Goal: Find specific fact: Find specific fact

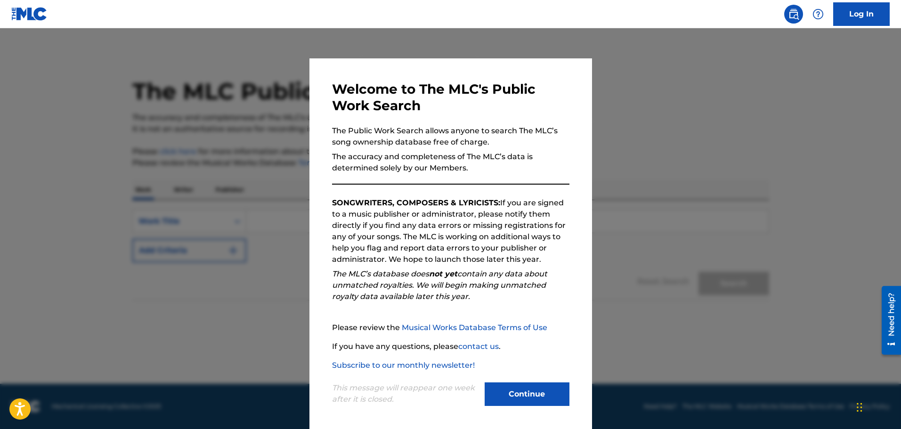
click at [520, 391] on button "Continue" at bounding box center [527, 394] width 85 height 24
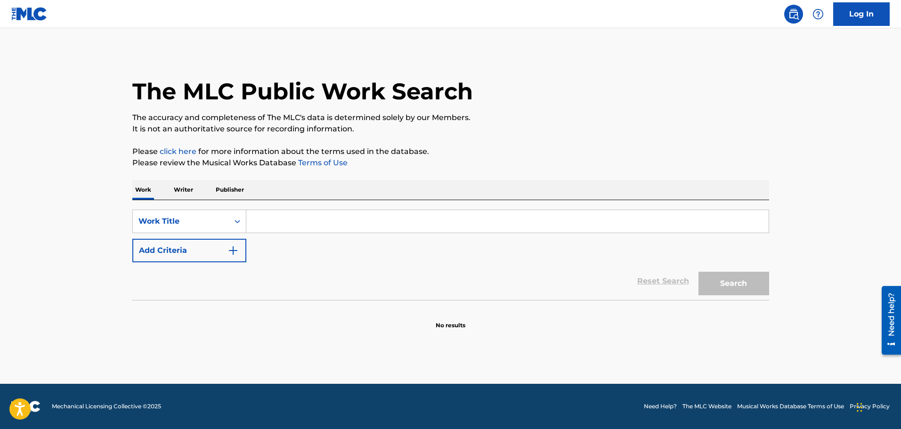
drag, startPoint x: 315, startPoint y: 223, endPoint x: 347, endPoint y: 230, distance: 32.7
click at [315, 222] on input "Search Form" at bounding box center [507, 221] width 522 height 23
paste input "Castor And Pollux"
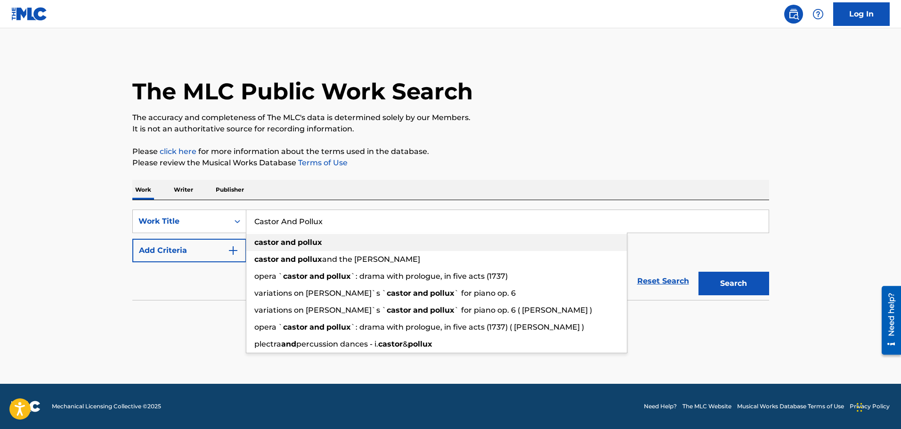
type input "Castor And Pollux"
click at [295, 241] on strong "and" at bounding box center [288, 242] width 15 height 9
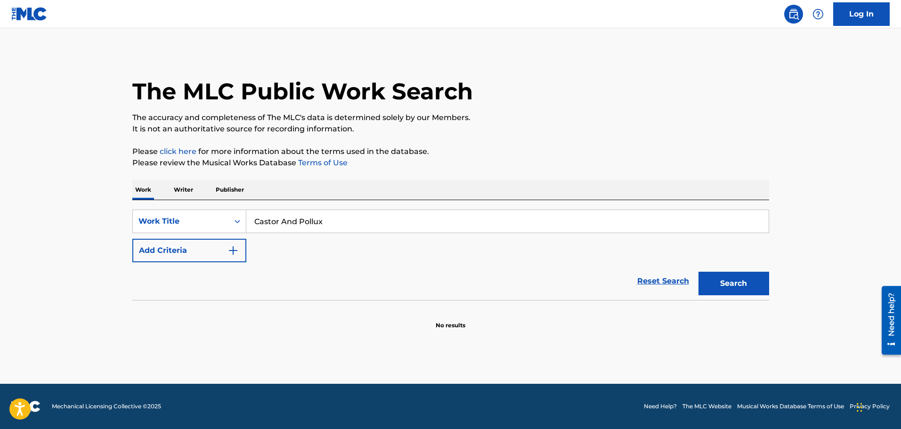
click at [730, 283] on button "Search" at bounding box center [733, 284] width 71 height 24
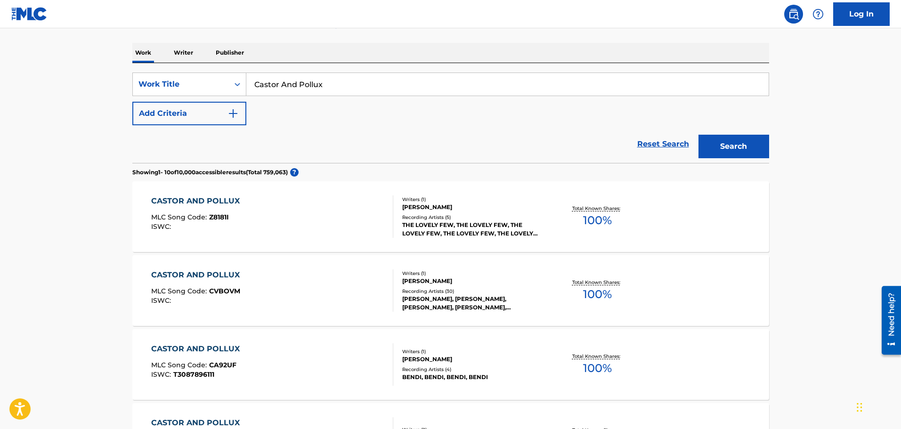
scroll to position [188, 0]
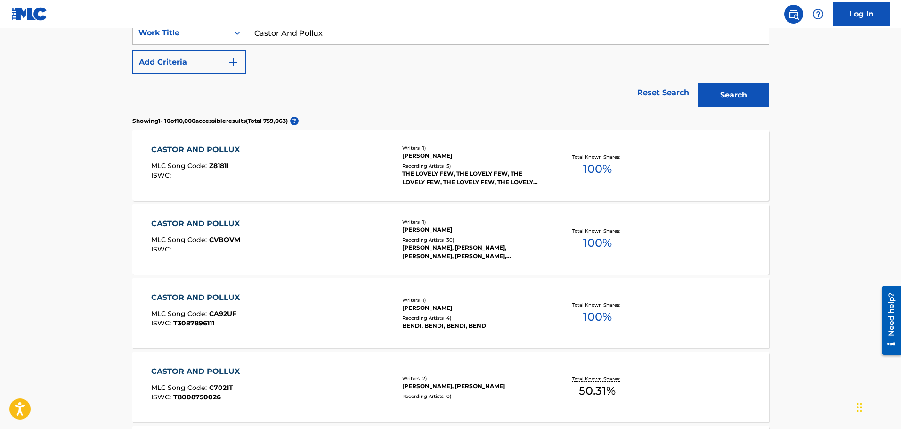
click at [303, 373] on div "CASTOR AND POLLUX MLC Song Code : C7021T ISWC : T8008750026" at bounding box center [272, 387] width 242 height 42
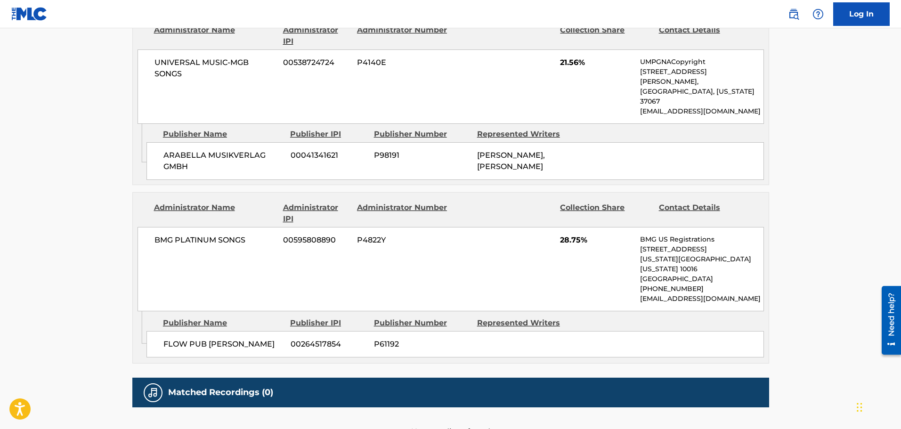
scroll to position [327, 0]
